Goal: Task Accomplishment & Management: Manage account settings

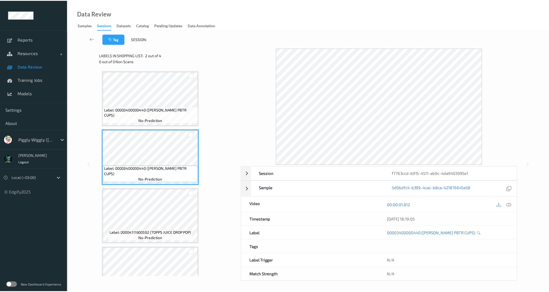
scroll to position [29, 0]
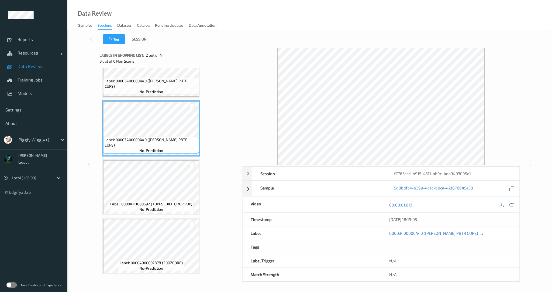
click at [29, 68] on span "Data Review" at bounding box center [40, 66] width 44 height 5
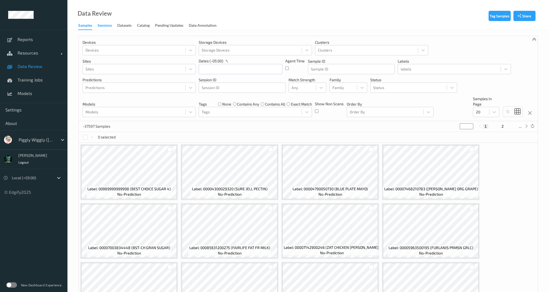
click at [101, 24] on div "Sessions" at bounding box center [105, 26] width 14 height 7
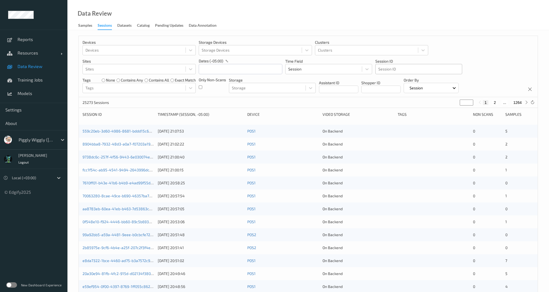
click at [390, 70] on div at bounding box center [418, 69] width 81 height 6
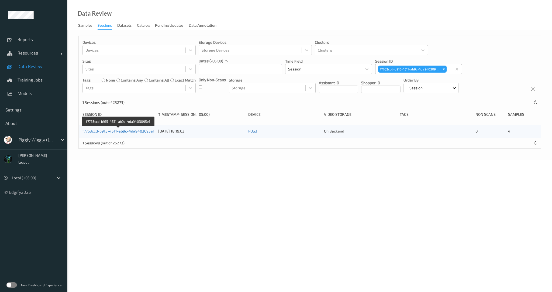
click at [127, 130] on link "f7763ccd-b915-4511-ab9c-4da9403095e1" at bounding box center [118, 131] width 72 height 5
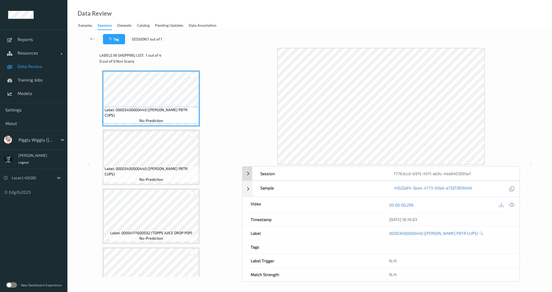
click at [304, 167] on div "Session" at bounding box center [318, 173] width 133 height 13
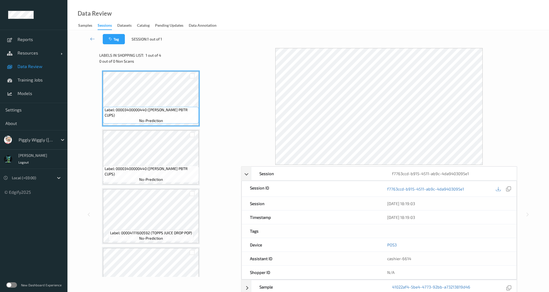
click at [395, 247] on div "POS3" at bounding box center [447, 244] width 137 height 13
click at [394, 246] on link "POS3" at bounding box center [391, 244] width 9 height 5
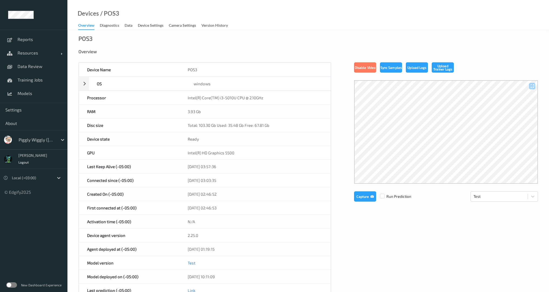
click at [16, 285] on label at bounding box center [11, 284] width 11 height 5
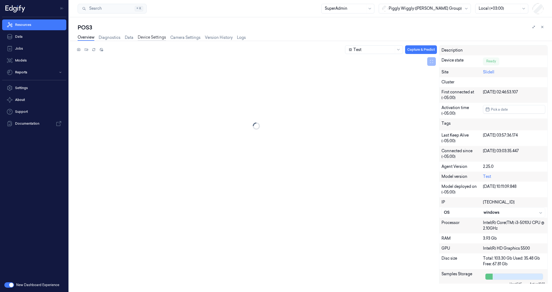
click at [156, 37] on link "Device Settings" at bounding box center [152, 37] width 28 height 6
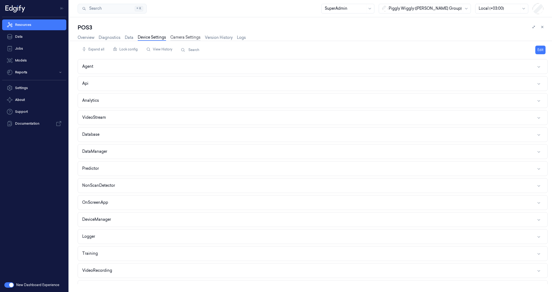
click at [185, 35] on link "Camera Settings" at bounding box center [185, 37] width 30 height 6
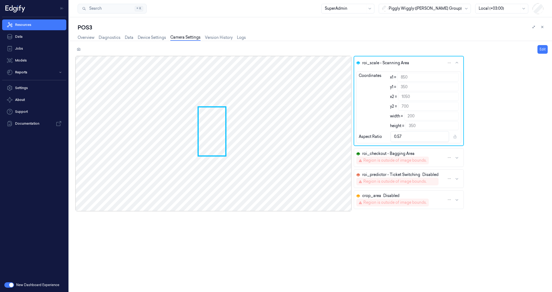
drag, startPoint x: 209, startPoint y: 143, endPoint x: 201, endPoint y: 143, distance: 8.1
click at [201, 143] on div at bounding box center [213, 133] width 276 height 155
click at [217, 136] on div at bounding box center [213, 133] width 276 height 155
click at [201, 133] on div at bounding box center [213, 133] width 276 height 155
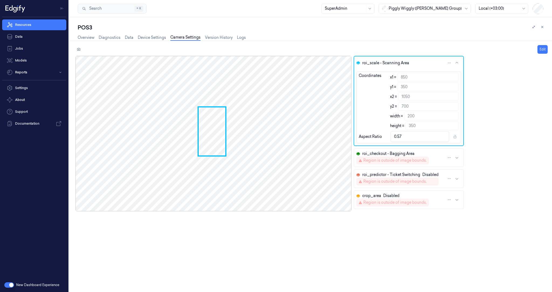
click at [224, 116] on div at bounding box center [213, 133] width 276 height 155
drag, startPoint x: 218, startPoint y: 121, endPoint x: 158, endPoint y: 119, distance: 59.3
click at [158, 119] on div at bounding box center [213, 133] width 276 height 155
drag, startPoint x: 187, startPoint y: 156, endPoint x: 190, endPoint y: 153, distance: 4.0
click at [188, 156] on div at bounding box center [213, 133] width 276 height 155
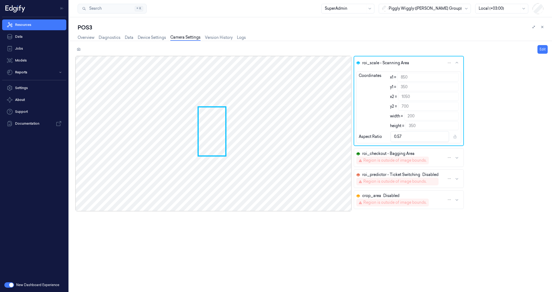
click at [451, 64] on button "roi_scale - Scanning Area" at bounding box center [408, 62] width 109 height 13
click at [456, 63] on button "roi_scale - Scanning Area" at bounding box center [408, 62] width 109 height 13
click at [455, 63] on icon "button" at bounding box center [456, 62] width 3 height 1
click at [455, 62] on icon "button" at bounding box center [456, 62] width 3 height 1
click at [455, 62] on icon "button" at bounding box center [457, 63] width 4 height 4
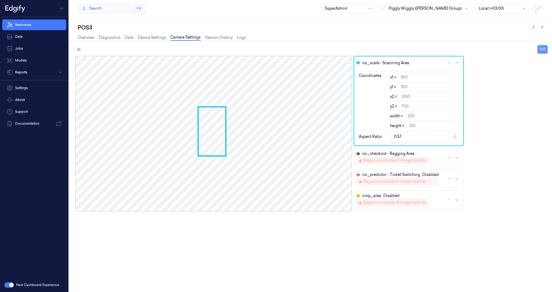
click at [544, 45] on button "Edit" at bounding box center [542, 49] width 10 height 9
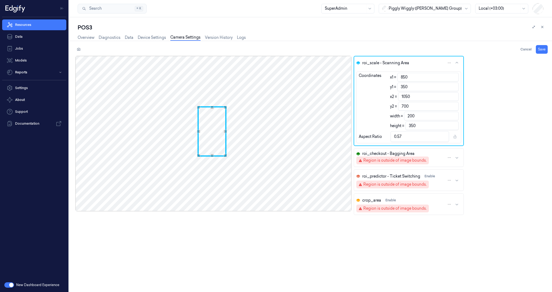
type input "849"
type input "1049"
type input "844"
type input "354"
type input "1044"
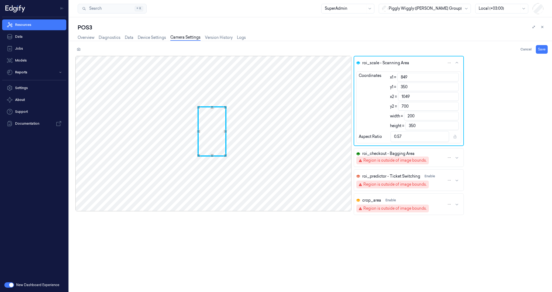
type input "704"
type input "831"
type input "356"
type input "1031"
type input "706"
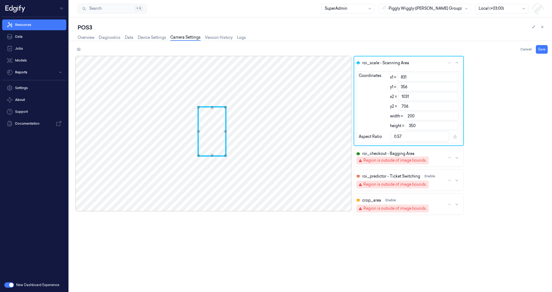
type input "825"
type input "1025"
type input "819"
type input "1019"
type input "814"
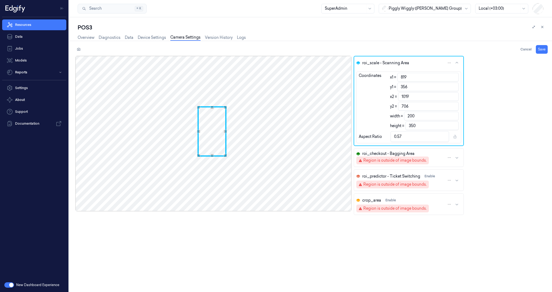
type input "1014"
type input "806"
type input "1006"
type input "801"
type input "354"
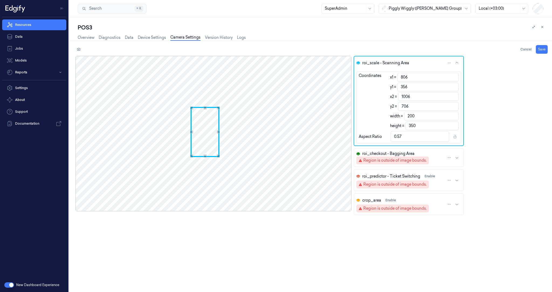
type input "1001"
type input "704"
type input "795"
type input "350"
type input "995"
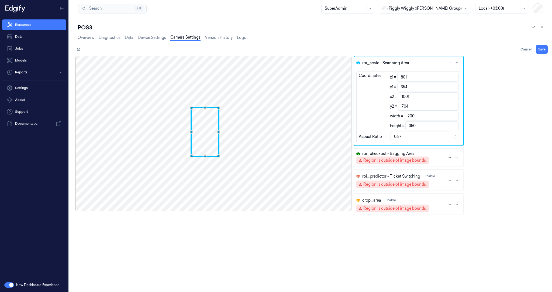
type input "700"
type input "793"
type input "993"
type input "348"
type input "698"
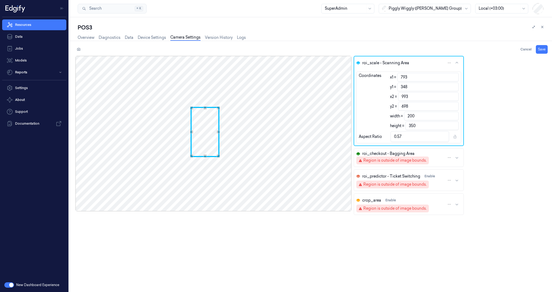
type input "795"
type input "995"
type input "796"
type input "347"
type input "996"
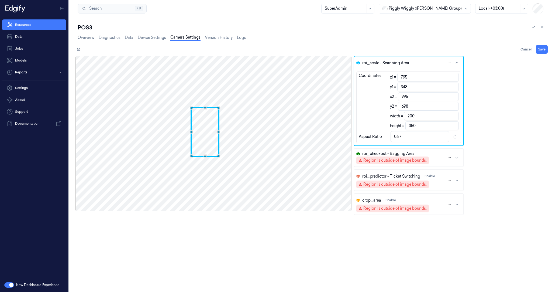
type input "697"
type input "801"
type input "342"
type input "1001"
type input "692"
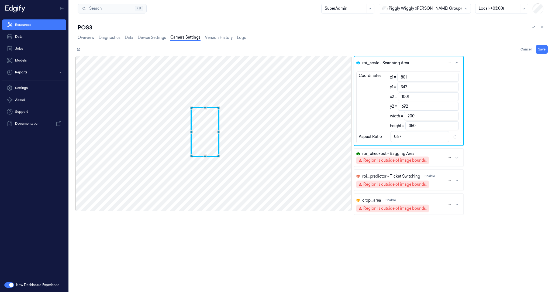
type input "804"
type input "341"
type input "1004"
type input "691"
type input "806"
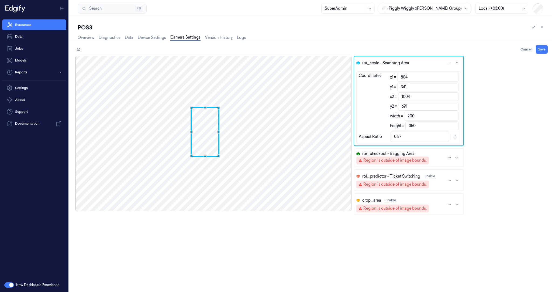
type input "338"
type input "1006"
type input "688"
type input "810"
type input "1010"
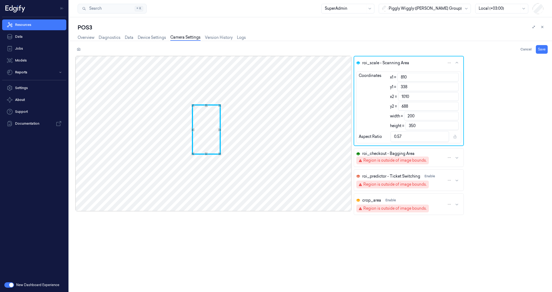
type input "336"
type input "686"
type input "338"
type input "688"
type input "811"
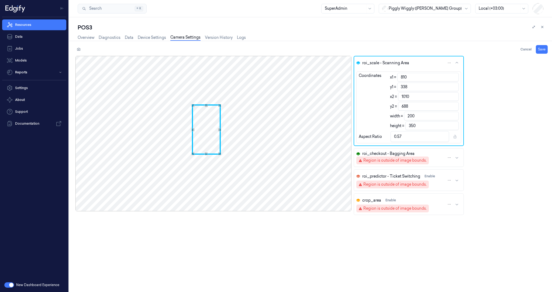
type input "339"
type input "1011"
type input "689"
type input "342"
type input "692"
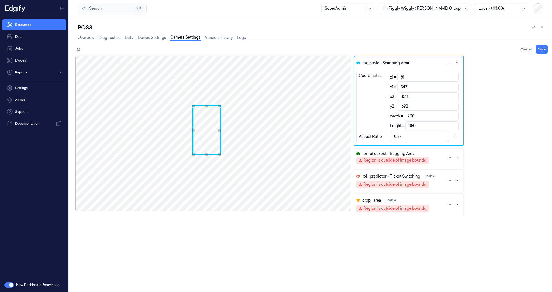
type input "344"
type input "694"
type input "810"
type input "1010"
type input "346"
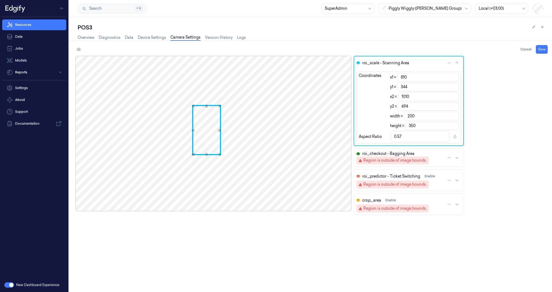
type input "696"
type input "808"
type input "347"
type input "1008"
type input "697"
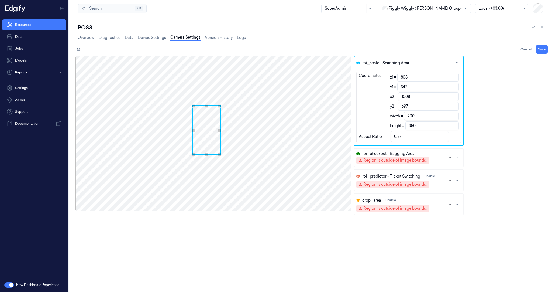
type input "348"
type input "698"
type input "806"
type input "350"
type input "1006"
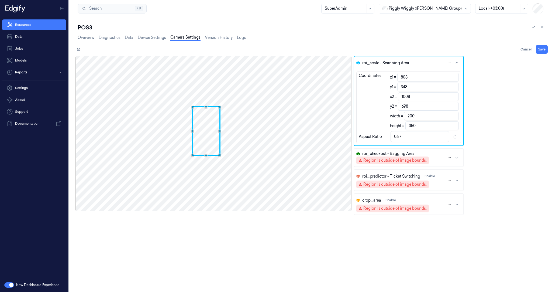
type input "700"
click at [198, 132] on div "Use the arrow keys to move the crop selection area" at bounding box center [206, 131] width 29 height 50
type input "353"
type input "347"
type input "0.58"
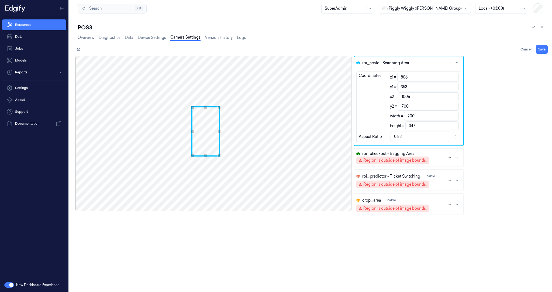
type input "357"
type input "343"
type input "371"
type input "329"
type input "0.61"
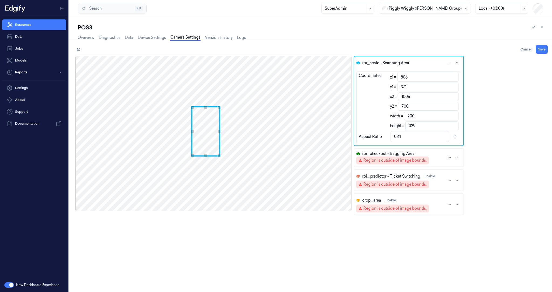
type input "383"
type input "317"
type input "0.63"
type input "394"
type input "306"
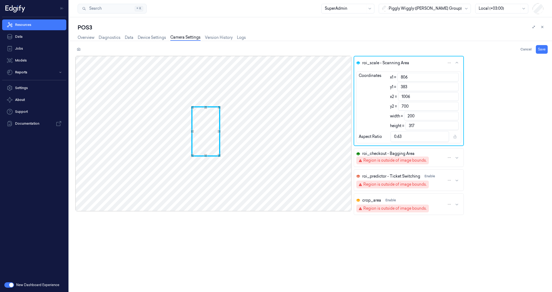
type input "0.65"
type input "406"
type input "294"
type input "0.68"
type input "419"
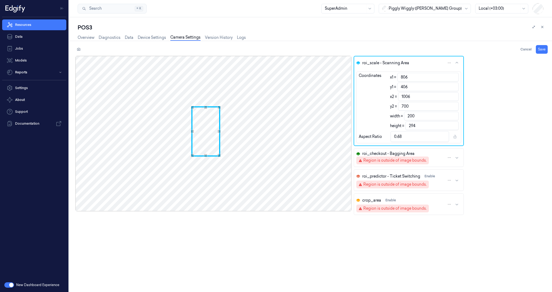
type input "281"
type input "0.71"
type input "422"
type input "278"
type input "0.72"
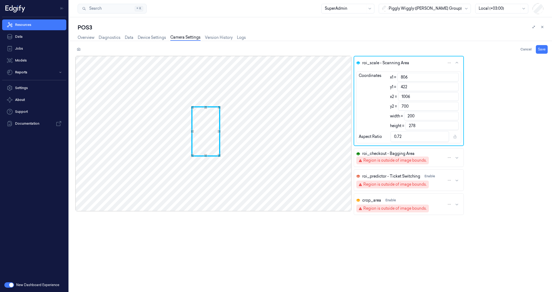
type input "425"
type input "275"
type input "0.73"
type input "437"
type input "263"
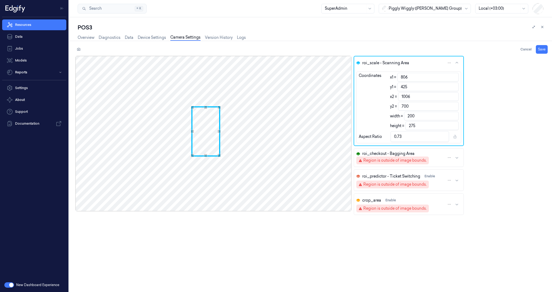
type input "0.76"
type input "445"
type input "255"
type input "0.78"
type input "451"
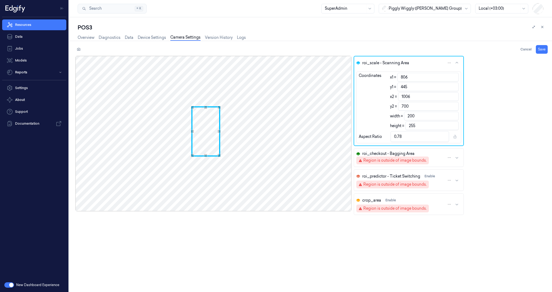
type input "249"
type input "0.8"
type input "455"
type input "245"
type input "0.82"
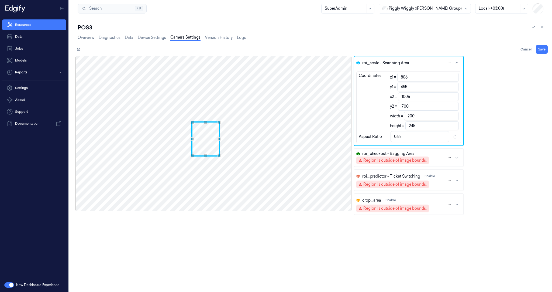
type input "460"
type input "240"
type input "0.83"
type input "462"
type input "238"
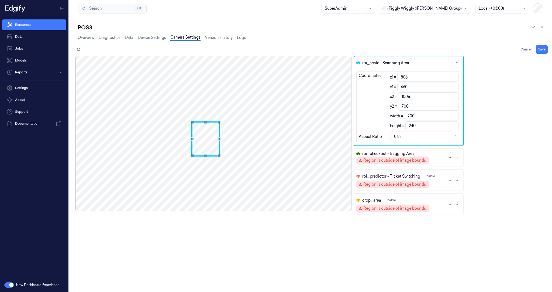
type input "0.84"
type input "464"
type input "236"
type input "0.85"
type input "466"
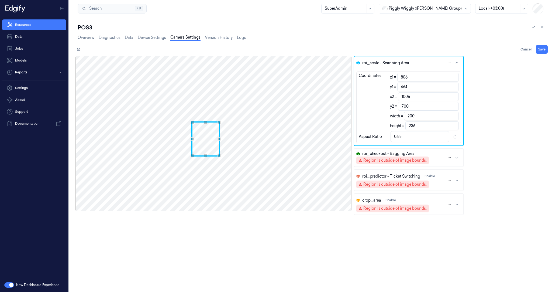
type input "234"
type input "467"
type input "233"
type input "0.86"
type input "469"
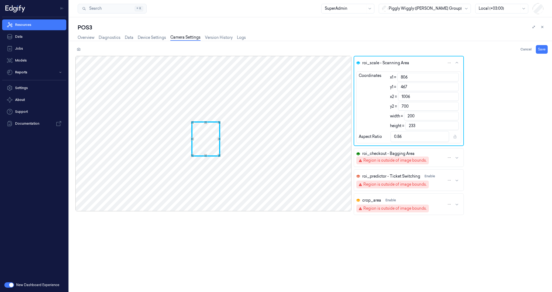
type input "231"
type input "0.87"
type input "473"
type input "227"
type input "0.88"
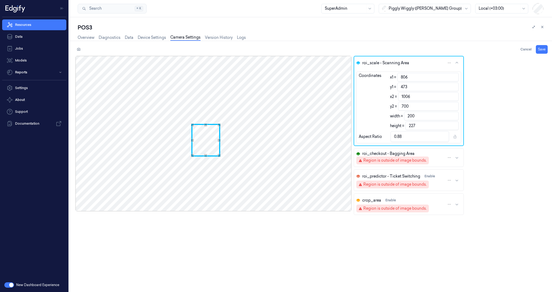
type input "479"
type input "221"
type input "0.9"
type input "482"
type input "218"
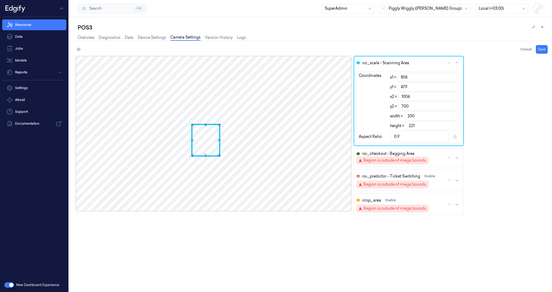
type input "0.92"
type input "485"
type input "215"
type input "0.93"
type input "487"
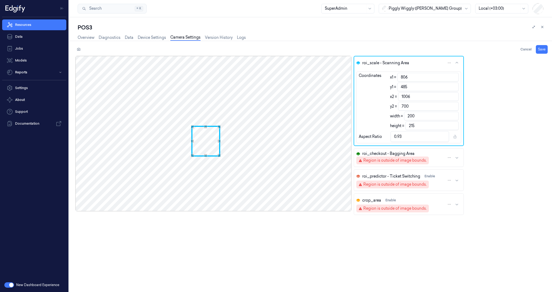
type input "213"
type input "0.94"
type input "490"
type input "210"
type input "0.95"
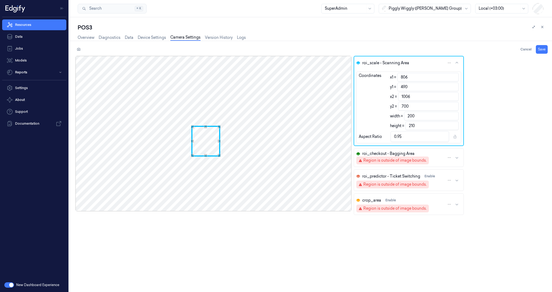
type input "492"
type input "208"
type input "0.96"
type input "491"
type input "209"
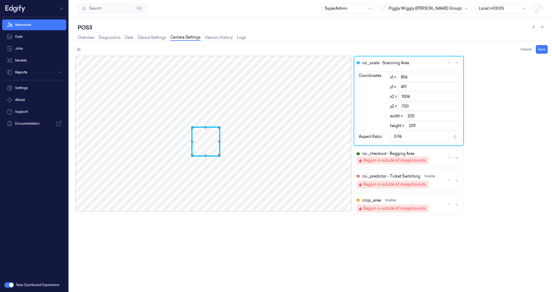
type input "490"
type input "210"
type input "0.95"
click at [204, 127] on div "Use the up and down arrow keys to move the north drag handle to change the crop…" at bounding box center [205, 127] width 3 height 3
type input "701"
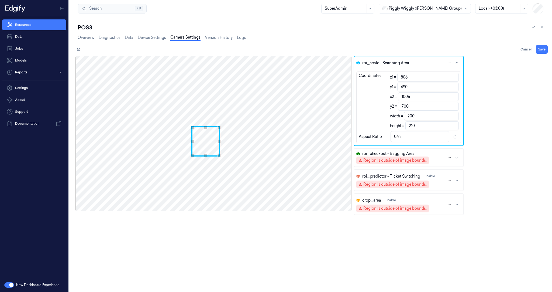
type input "211"
type input "700"
type input "210"
type input "699"
type input "209"
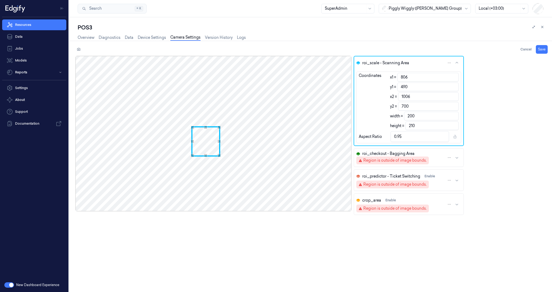
type input "0.96"
type input "697"
type input "207"
type input "0.97"
type input "691"
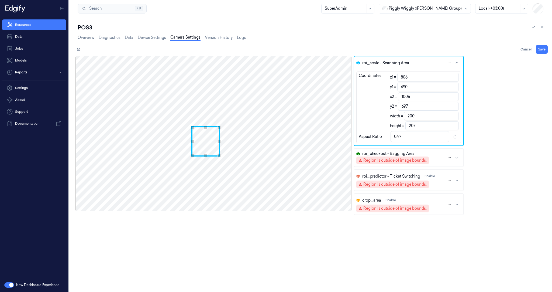
type input "201"
type input "1"
type input "690"
type input "200"
type input "688"
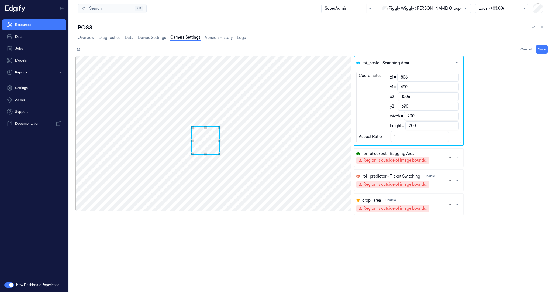
type input "198"
type input "1.01"
type input "684"
type input "194"
type input "1.03"
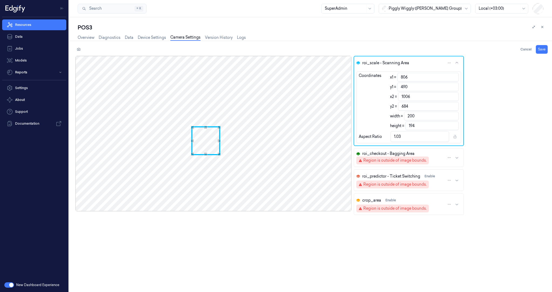
type input "682"
type input "192"
type input "1.04"
type input "678"
type input "188"
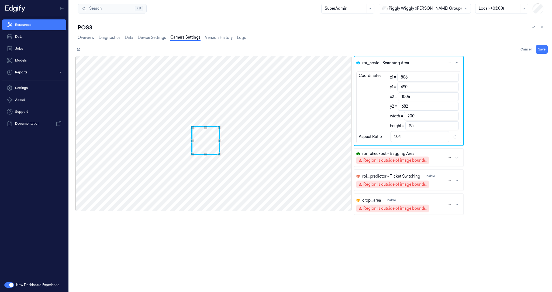
type input "1.06"
click at [205, 153] on div "Use the up and down arrow keys to move the south drag handle to change the crop…" at bounding box center [205, 153] width 3 height 3
type input "1004"
type input "198"
type input "1.05"
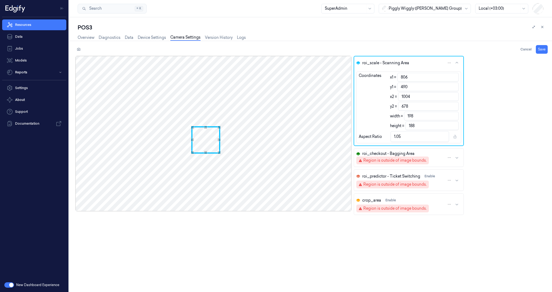
type input "1003"
type input "197"
type input "1000"
type input "194"
type input "1.03"
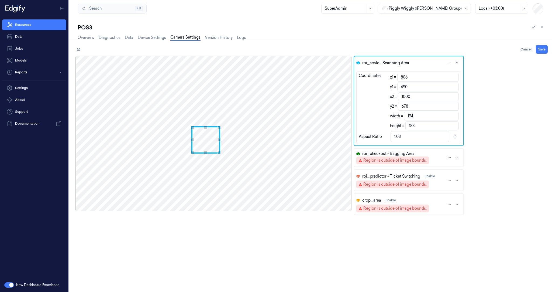
type input "999"
type input "193"
type input "997"
type input "191"
type input "1.02"
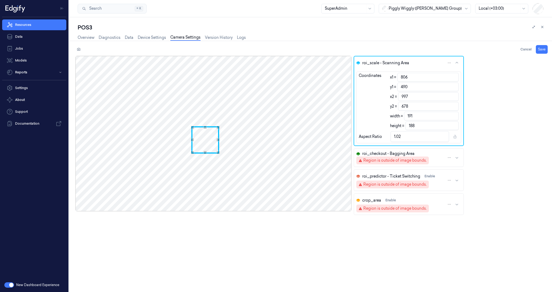
click at [218, 140] on div "Use the up and down arrow keys to move the east drag handle to change the crop …" at bounding box center [217, 139] width 3 height 3
type input "807"
type input "190"
type input "1.01"
click at [192, 139] on div "Use the up and down arrow keys to move the west drag handle to change the crop …" at bounding box center [193, 139] width 3 height 3
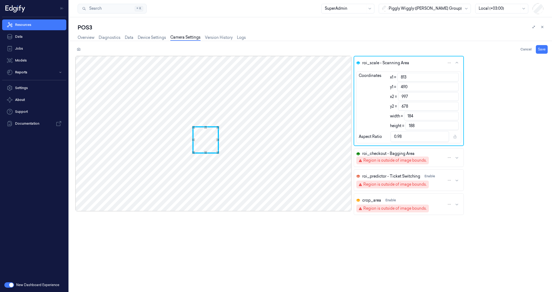
click at [455, 156] on icon "button" at bounding box center [457, 157] width 4 height 4
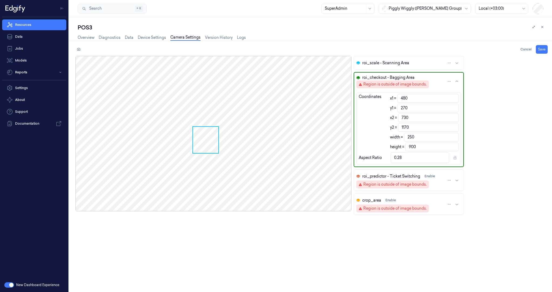
click at [446, 78] on html "Resources Data Jobs Models Reports Settings About Support Documentation New Das…" at bounding box center [276, 146] width 552 height 292
click at [384, 82] on div "Region is outside of image bounds." at bounding box center [394, 84] width 63 height 6
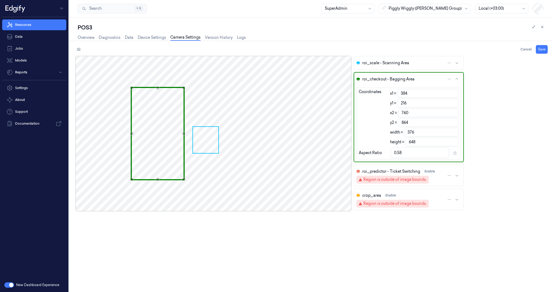
click at [185, 138] on div at bounding box center [213, 133] width 276 height 155
click at [157, 88] on div "Use the arrow keys to move the crop selection area" at bounding box center [158, 88] width 52 height 0
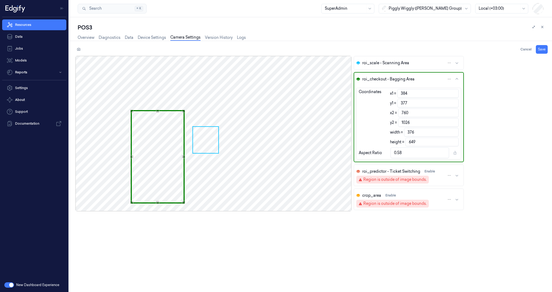
click at [157, 109] on div "Use the up and down arrow keys to move the north drag handle to change the crop…" at bounding box center [157, 110] width 3 height 3
click at [120, 111] on div "Use the arrow keys to move the crop selection area" at bounding box center [152, 111] width 64 height 0
click at [85, 36] on link "Overview" at bounding box center [86, 37] width 17 height 6
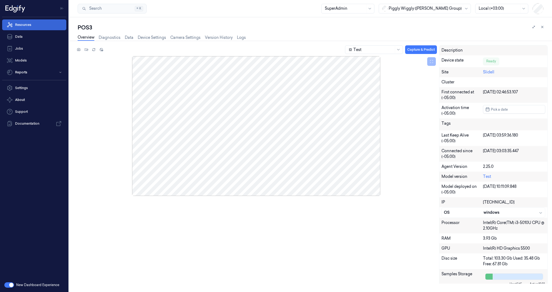
click at [49, 25] on link "Resources" at bounding box center [34, 24] width 64 height 11
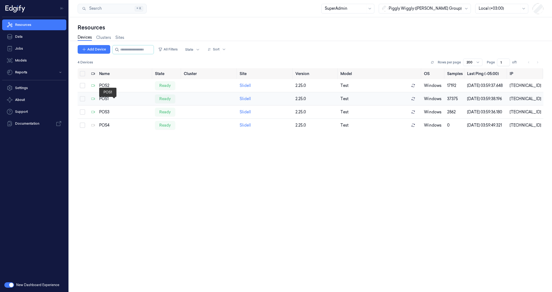
drag, startPoint x: 105, startPoint y: 101, endPoint x: 102, endPoint y: 102, distance: 3.2
click at [102, 102] on div "POS1" at bounding box center [124, 99] width 51 height 6
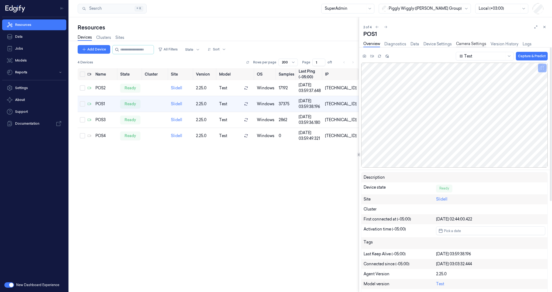
click at [473, 44] on link "Camera Settings" at bounding box center [471, 44] width 30 height 6
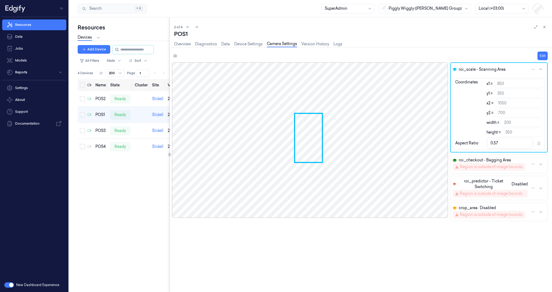
click at [168, 69] on div "Resources Devices Clusters Sites Add Device All Filters State Sort 4 Devices Ro…" at bounding box center [310, 154] width 483 height 274
click at [540, 57] on button "Edit" at bounding box center [542, 55] width 10 height 9
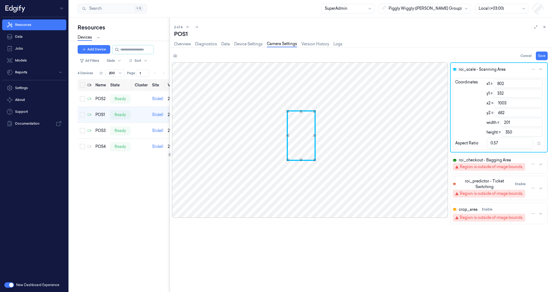
click at [305, 135] on div "Use the arrow keys to move the crop selection area" at bounding box center [301, 135] width 29 height 50
click at [301, 126] on div "Use the up and down arrow keys to move the north drag handle to change the crop…" at bounding box center [301, 125] width 3 height 3
click at [300, 153] on div "Use the up and down arrow keys to move the south drag handle to change the crop…" at bounding box center [301, 152] width 3 height 3
click at [312, 125] on div "Use the arrow keys to move the crop selection area" at bounding box center [300, 125] width 24 height 0
click at [521, 157] on div "roi_checkout - Bagging Area" at bounding box center [489, 160] width 72 height 6
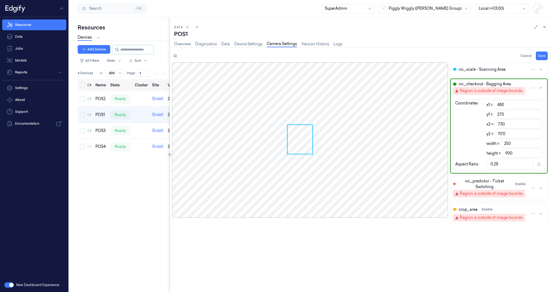
click at [493, 84] on span "roi_checkout - Bagging Area" at bounding box center [485, 84] width 52 height 6
click at [534, 89] on html "Resources Data Jobs Models Reports Settings About Support Documentation New Das…" at bounding box center [276, 146] width 552 height 292
click at [473, 91] on div "Region is outside of image bounds." at bounding box center [491, 91] width 63 height 6
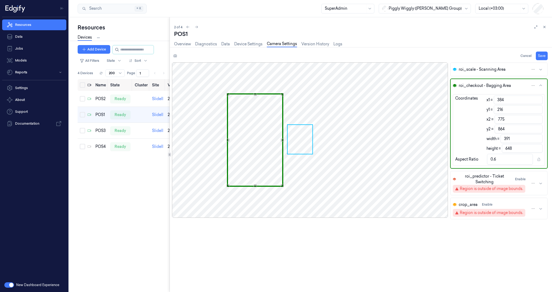
click at [282, 94] on div "Use the arrow keys to move the crop selection area" at bounding box center [255, 94] width 54 height 0
click at [254, 111] on div "Use the up and down arrow keys to move the north drag handle to change the crop…" at bounding box center [255, 112] width 3 height 3
click at [220, 148] on div "Use the up and down arrow keys to move the west drag handle to change the crop …" at bounding box center [221, 148] width 3 height 3
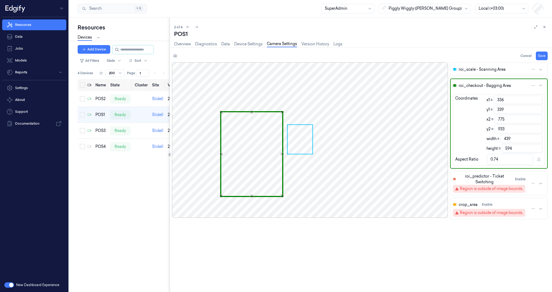
click at [250, 195] on div "Use the up and down arrow keys to move the south drag handle to change the crop…" at bounding box center [251, 195] width 3 height 3
click at [217, 155] on div "Use the up and down arrow keys to move the west drag handle to change the crop …" at bounding box center [218, 153] width 3 height 3
click at [218, 154] on div "Use the up and down arrow keys to move the west drag handle to change the crop …" at bounding box center [218, 153] width 3 height 3
click at [281, 153] on div "Use the up and down arrow keys to move the east drag handle to change the crop …" at bounding box center [279, 153] width 3 height 3
click at [98, 99] on div "POS2" at bounding box center [100, 99] width 11 height 6
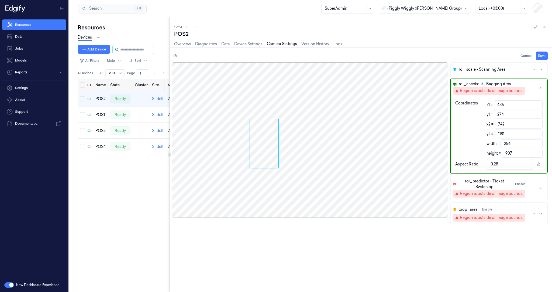
click at [465, 70] on span "roi_scale - Scanning Area" at bounding box center [482, 70] width 47 height 6
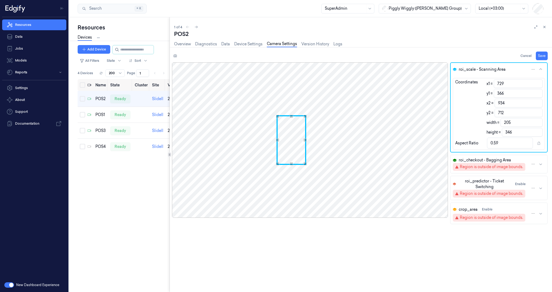
click at [299, 139] on div "Use the arrow keys to move the crop selection area" at bounding box center [290, 140] width 29 height 50
click at [292, 133] on div "Use the up and down arrow keys to move the north drag handle to change the crop…" at bounding box center [291, 133] width 3 height 3
click at [293, 139] on div "Use the arrow keys to move the crop selection area" at bounding box center [293, 146] width 29 height 33
click at [293, 160] on div "Use the arrow keys to move the crop selection area" at bounding box center [293, 147] width 29 height 33
click at [293, 159] on div "Use the up and down arrow keys to move the south drag handle to change the crop…" at bounding box center [293, 159] width 3 height 3
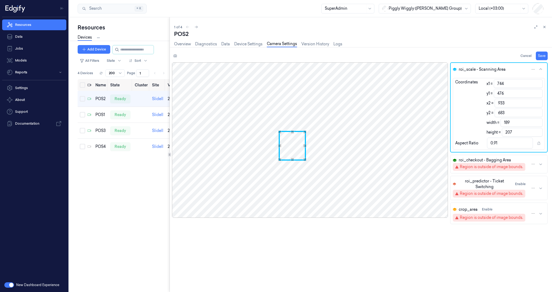
click at [305, 132] on div "Use the arrow keys to move the crop selection area" at bounding box center [292, 132] width 25 height 0
click at [281, 145] on div "Use the up and down arrow keys to move the west drag handle to change the crop …" at bounding box center [282, 145] width 3 height 3
click at [497, 161] on span "roi_checkout - Bagging Area" at bounding box center [485, 160] width 52 height 6
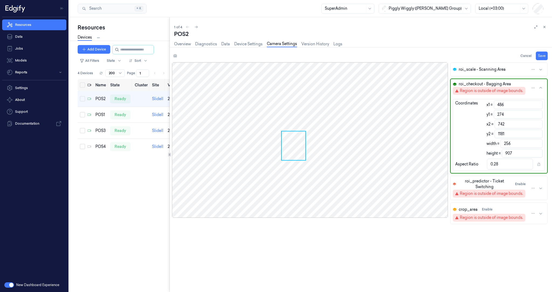
click at [500, 91] on div "Region is outside of image bounds." at bounding box center [491, 91] width 63 height 6
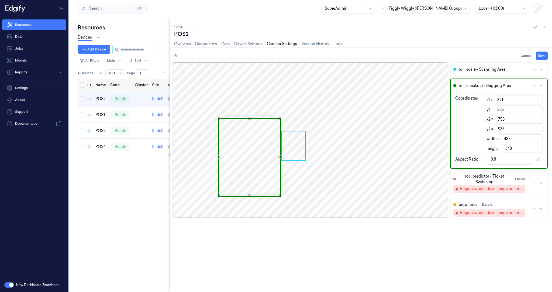
click at [250, 117] on div "Use the up and down arrow keys to move the north drag handle to change the crop…" at bounding box center [249, 118] width 3 height 3
click at [275, 158] on div "Use the up and down arrow keys to move the east drag handle to change the crop …" at bounding box center [275, 156] width 3 height 3
click at [216, 156] on div "Use the up and down arrow keys to move the west drag handle to change the crop …" at bounding box center [217, 156] width 3 height 3
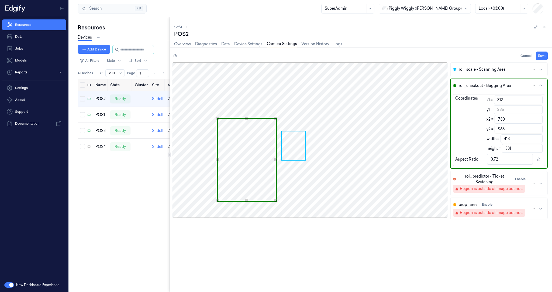
click at [246, 201] on div "Use the up and down arrow keys to move the south drag handle to change the crop…" at bounding box center [246, 200] width 3 height 3
click at [541, 55] on button "Save" at bounding box center [542, 55] width 12 height 9
click at [539, 57] on button "Save" at bounding box center [542, 55] width 12 height 9
click at [102, 116] on div "POS1" at bounding box center [100, 115] width 11 height 6
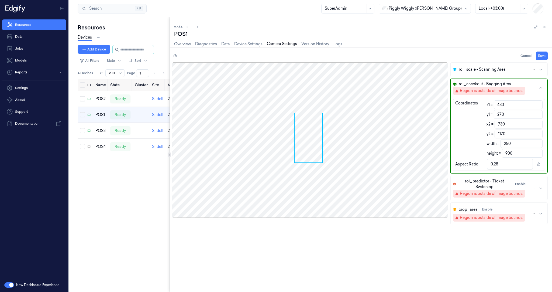
click at [509, 70] on button "roi_scale - Scanning Area" at bounding box center [499, 69] width 96 height 13
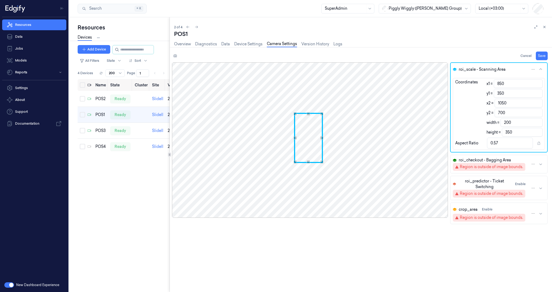
click at [509, 83] on input "850" at bounding box center [518, 83] width 49 height 9
click at [508, 92] on input "350" at bounding box center [518, 93] width 49 height 9
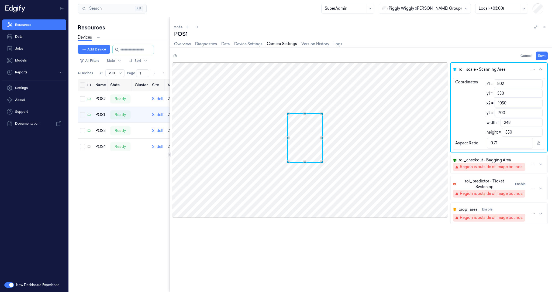
click at [508, 92] on input "350" at bounding box center [518, 93] width 49 height 9
click at [509, 122] on input "248" at bounding box center [521, 122] width 42 height 9
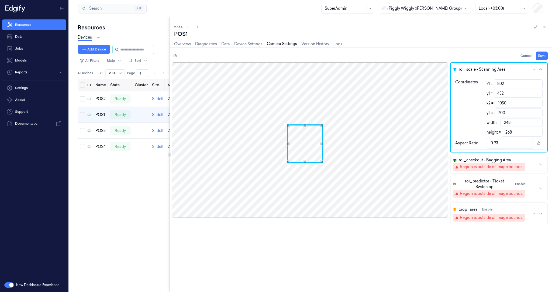
click at [509, 122] on input "248" at bounding box center [521, 122] width 42 height 9
click at [508, 130] on input "268" at bounding box center [522, 132] width 41 height 9
click at [541, 54] on button "Save" at bounding box center [542, 55] width 12 height 9
click at [496, 157] on span "roi_checkout - Bagging Area" at bounding box center [485, 160] width 52 height 6
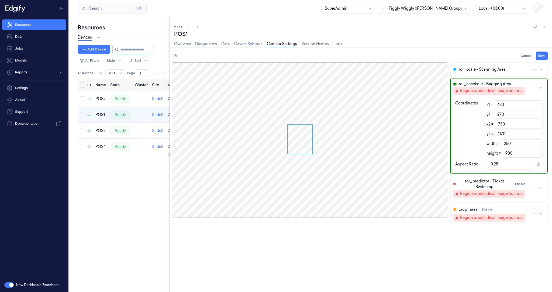
click at [480, 91] on div "Region is outside of image bounds." at bounding box center [491, 91] width 63 height 6
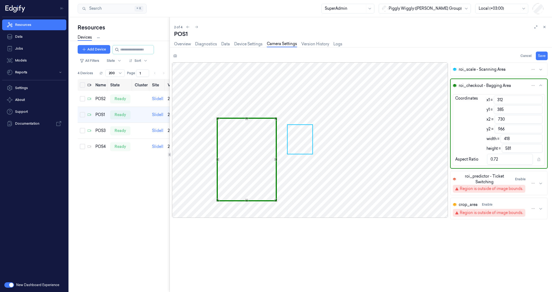
click at [515, 99] on input "312" at bounding box center [518, 99] width 49 height 9
click at [511, 99] on input "312" at bounding box center [518, 99] width 49 height 9
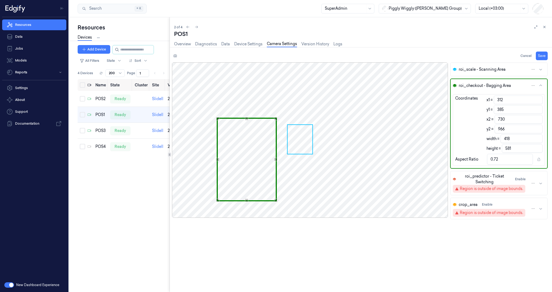
click at [511, 99] on input "312" at bounding box center [518, 99] width 49 height 9
click at [508, 111] on input "385" at bounding box center [518, 109] width 49 height 9
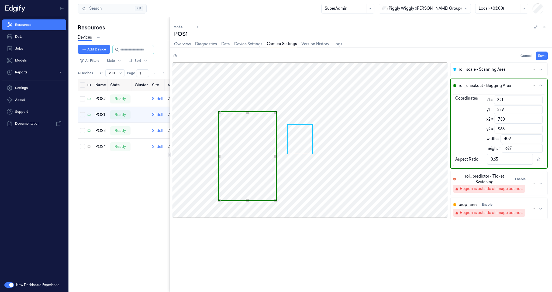
click at [513, 139] on input "409" at bounding box center [521, 138] width 42 height 9
click at [512, 147] on input "627" at bounding box center [522, 148] width 41 height 9
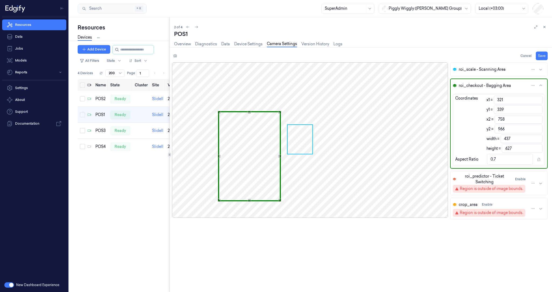
click at [512, 147] on input "627" at bounding box center [522, 148] width 41 height 9
click at [542, 56] on button "Save" at bounding box center [542, 55] width 12 height 9
click at [100, 100] on div "POS2" at bounding box center [100, 99] width 11 height 6
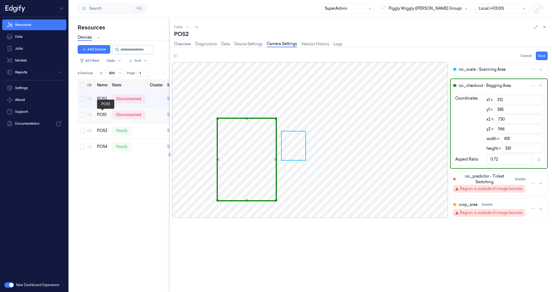
click at [103, 113] on div "POS1" at bounding box center [102, 115] width 11 height 6
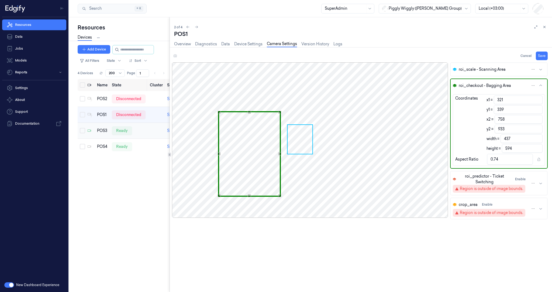
click at [103, 130] on div "POS3" at bounding box center [102, 131] width 11 height 6
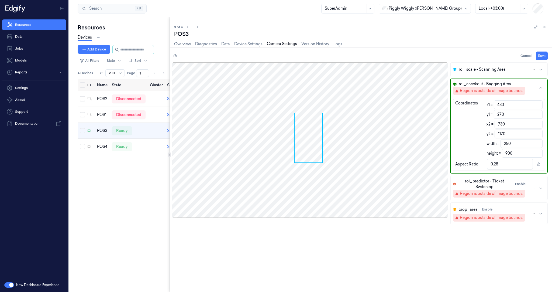
click at [484, 69] on span "roi_scale - Scanning Area" at bounding box center [482, 70] width 47 height 6
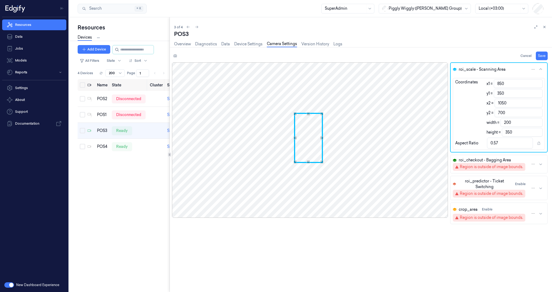
click at [503, 84] on input "850" at bounding box center [518, 83] width 49 height 9
click at [506, 95] on input "350" at bounding box center [518, 93] width 49 height 9
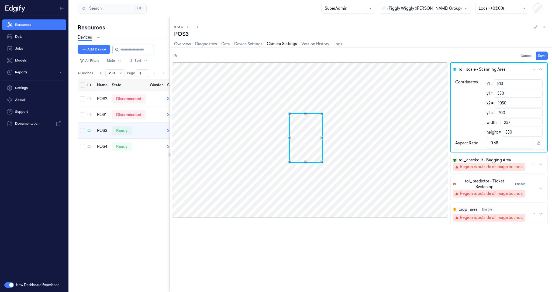
click at [506, 95] on input "350" at bounding box center [518, 93] width 49 height 9
click at [510, 125] on input "237" at bounding box center [521, 122] width 42 height 9
click at [510, 124] on input "237" at bounding box center [521, 122] width 42 height 9
click at [507, 134] on input "210" at bounding box center [522, 132] width 41 height 9
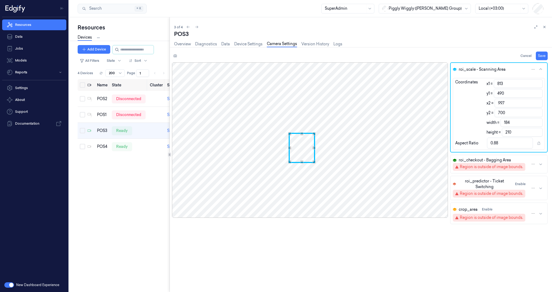
click at [507, 134] on input "210" at bounding box center [522, 132] width 41 height 9
click at [540, 55] on button "Save" at bounding box center [542, 55] width 12 height 9
click at [544, 164] on button "roi_checkout - Bagging Area Region is outside of image bounds." at bounding box center [499, 164] width 96 height 18
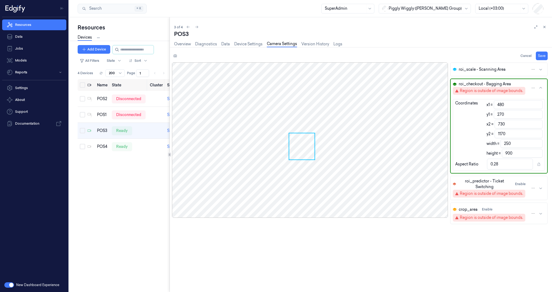
click at [480, 90] on div "Region is outside of image bounds." at bounding box center [491, 91] width 63 height 6
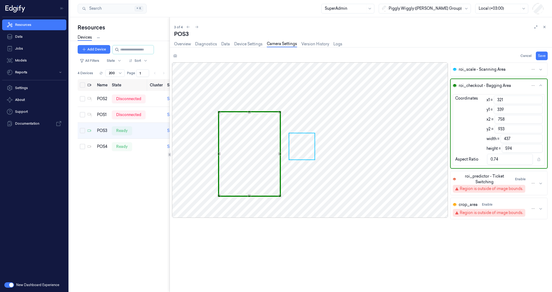
click at [505, 101] on input "321" at bounding box center [518, 99] width 49 height 9
click at [504, 112] on input "339" at bounding box center [518, 109] width 49 height 9
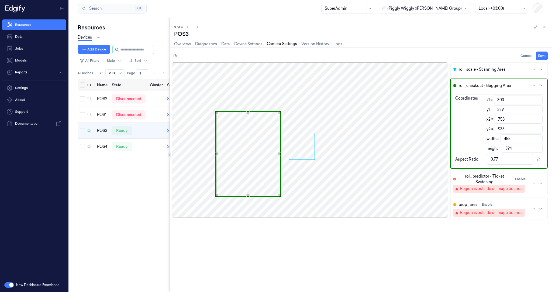
click at [504, 112] on input "339" at bounding box center [518, 109] width 49 height 9
click at [515, 139] on input "455" at bounding box center [521, 138] width 42 height 9
click at [510, 144] on input "558" at bounding box center [522, 148] width 41 height 9
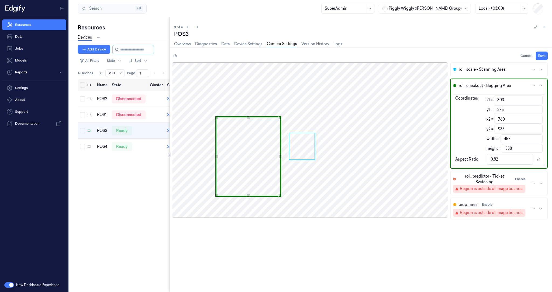
click at [511, 150] on input "558" at bounding box center [522, 148] width 41 height 9
click at [542, 54] on button "Save" at bounding box center [542, 55] width 12 height 9
click at [544, 27] on icon at bounding box center [545, 27] width 2 height 2
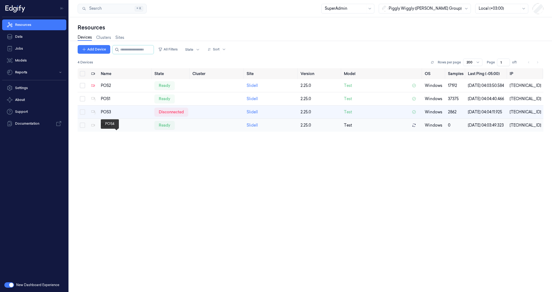
click at [106, 128] on div "POS4" at bounding box center [126, 125] width 50 height 6
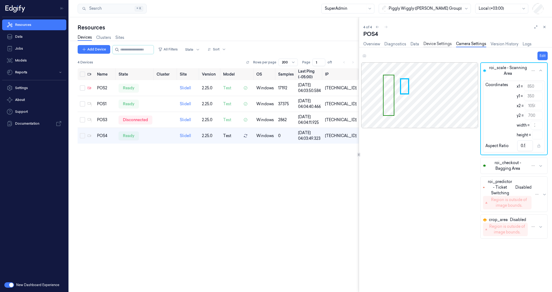
click at [434, 43] on link "Device Settings" at bounding box center [437, 44] width 28 height 6
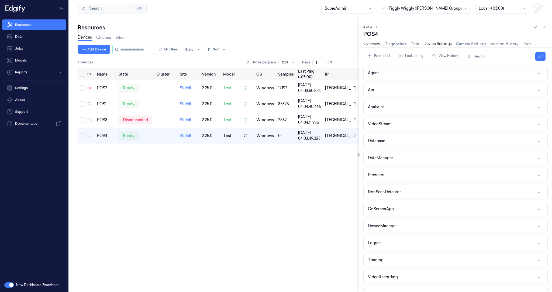
click at [377, 45] on link "Overview" at bounding box center [371, 44] width 17 height 6
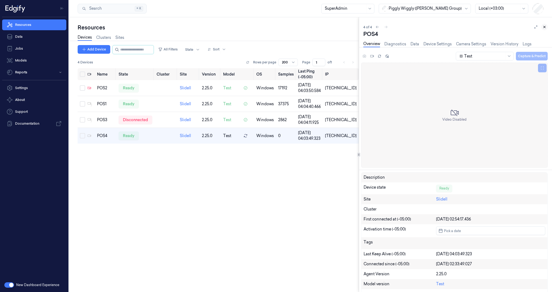
click at [545, 27] on icon at bounding box center [544, 27] width 4 height 4
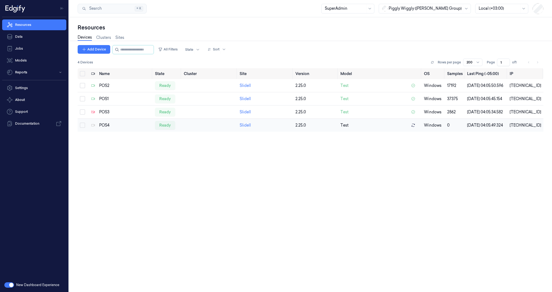
click at [120, 132] on td "POS4" at bounding box center [125, 125] width 56 height 13
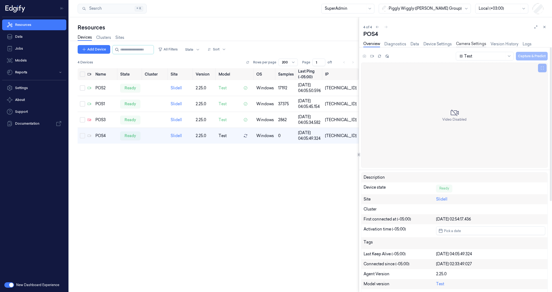
click at [471, 42] on link "Camera Settings" at bounding box center [471, 44] width 30 height 6
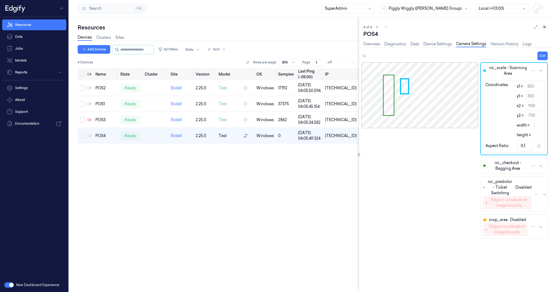
click at [546, 28] on icon at bounding box center [544, 27] width 4 height 4
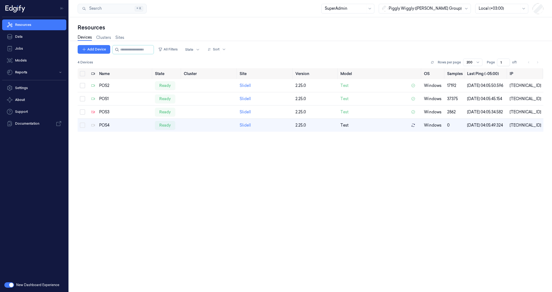
click at [409, 263] on div "Name State Cluster Site Version Model OS Samples Last Ping (-05:00) IP POS2 rea…" at bounding box center [311, 177] width 466 height 219
click at [106, 115] on div "POS3" at bounding box center [124, 112] width 51 height 6
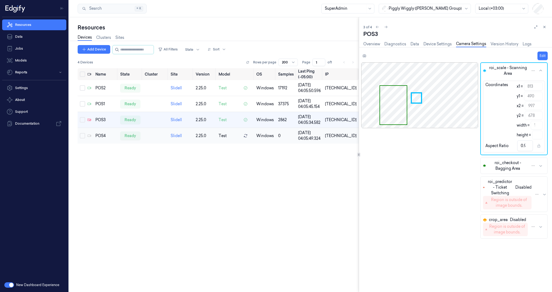
click at [104, 134] on div "POS4" at bounding box center [105, 136] width 20 height 6
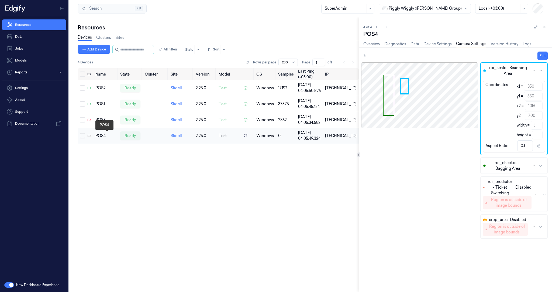
type input "850"
type input "350"
type input "1050"
type input "700"
type input "200"
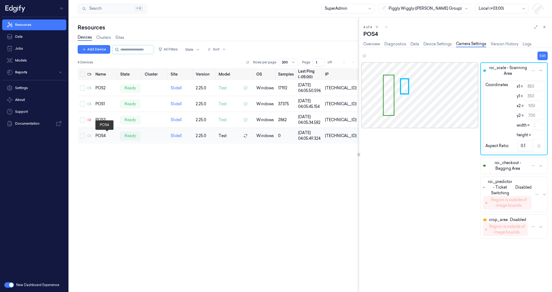
type input "350"
type input "0.57"
click at [376, 42] on link "Overview" at bounding box center [371, 44] width 17 height 6
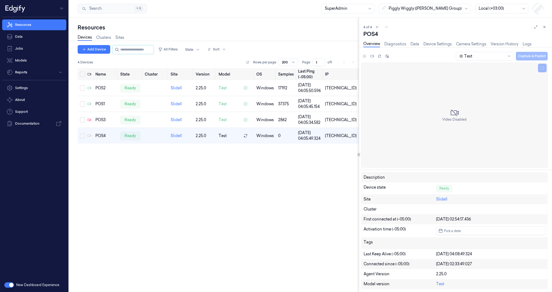
drag, startPoint x: 545, startPoint y: 26, endPoint x: 543, endPoint y: 26, distance: 2.7
click at [545, 26] on icon at bounding box center [544, 27] width 4 height 4
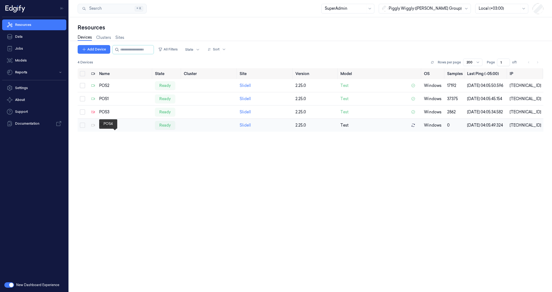
click at [102, 128] on div "POS4" at bounding box center [124, 125] width 51 height 6
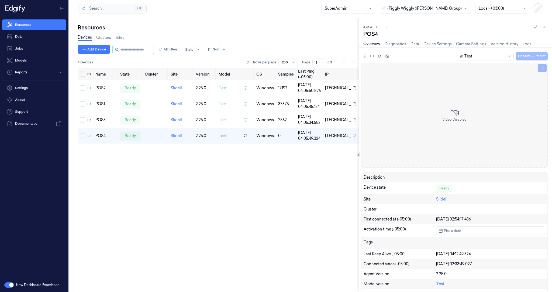
click at [322, 192] on div "Name State Cluster Site Version Model OS Samples Last Ping (-05:00) IP POS2 rea…" at bounding box center [218, 177] width 281 height 219
click at [547, 26] on button at bounding box center [544, 27] width 6 height 6
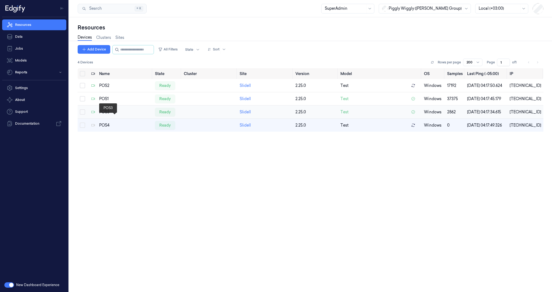
click at [103, 115] on div "POS3" at bounding box center [124, 112] width 51 height 6
